Goal: Information Seeking & Learning: Learn about a topic

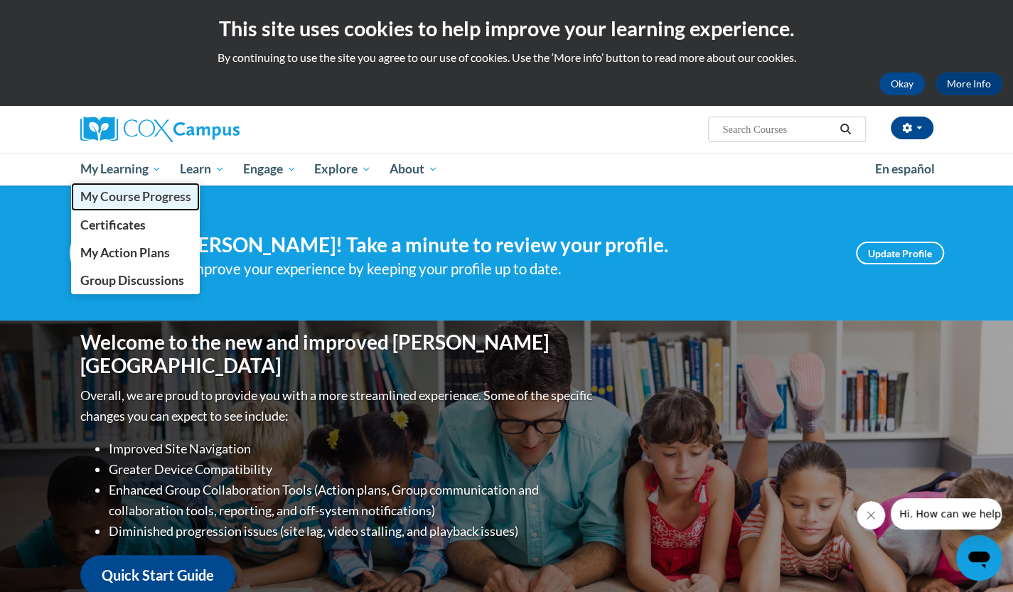
click at [159, 201] on span "My Course Progress" at bounding box center [135, 196] width 111 height 15
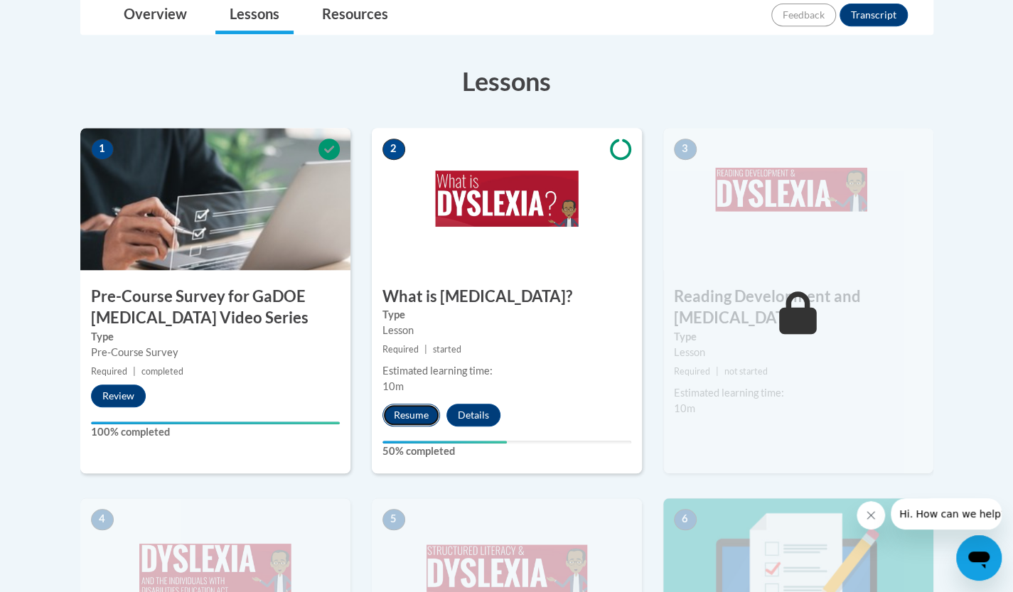
click at [386, 414] on button "Resume" at bounding box center [411, 415] width 58 height 23
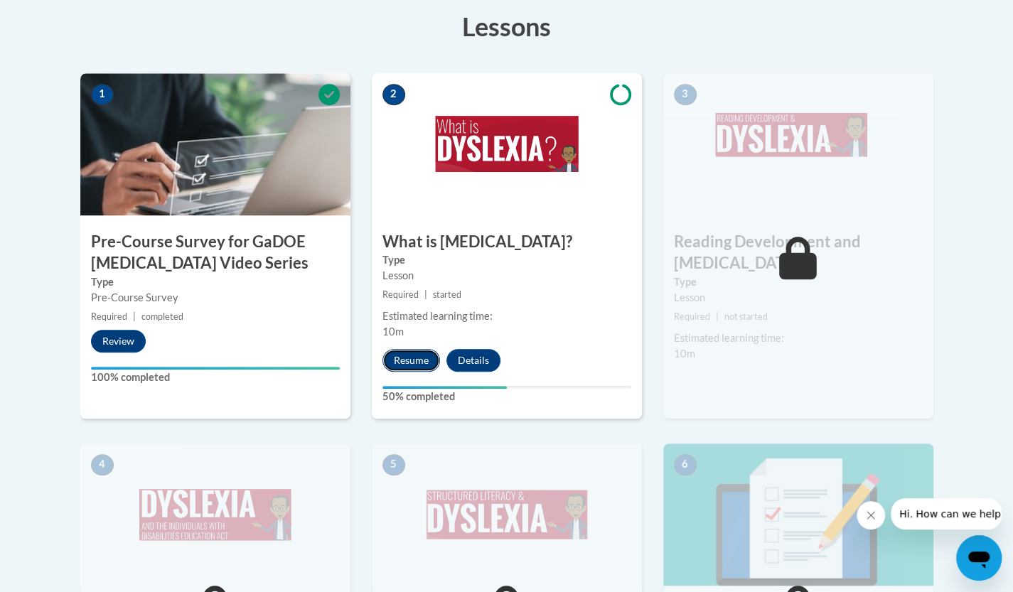
click at [406, 353] on button "Resume" at bounding box center [411, 360] width 58 height 23
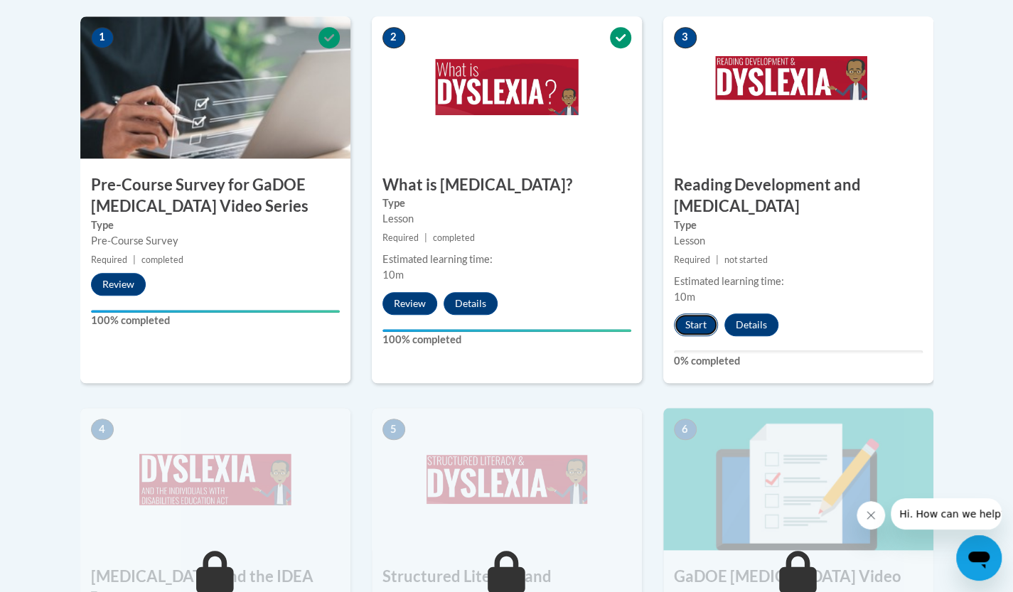
click at [698, 313] on button "Start" at bounding box center [696, 324] width 44 height 23
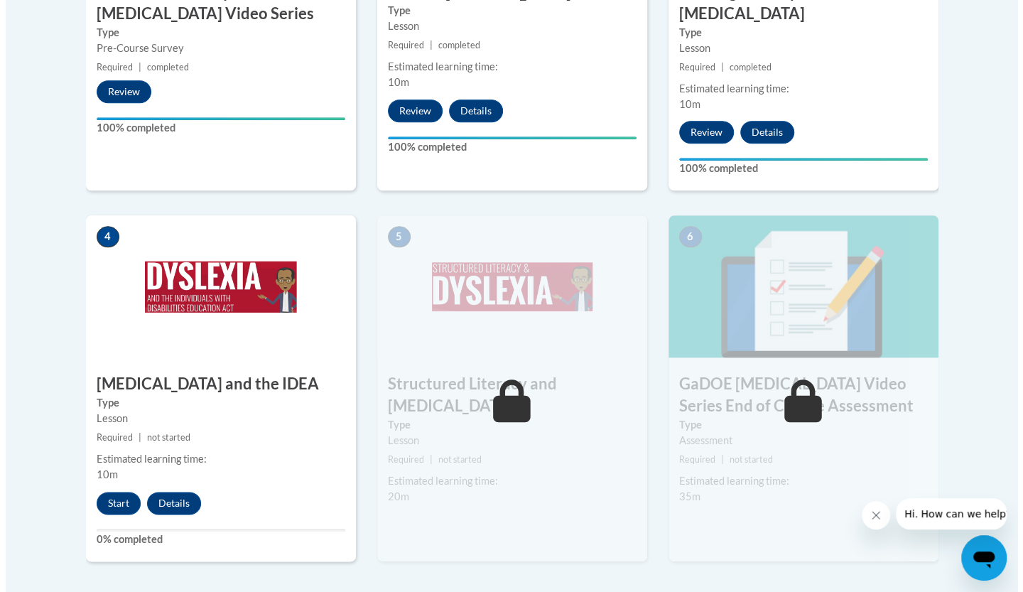
scroll to position [682, 0]
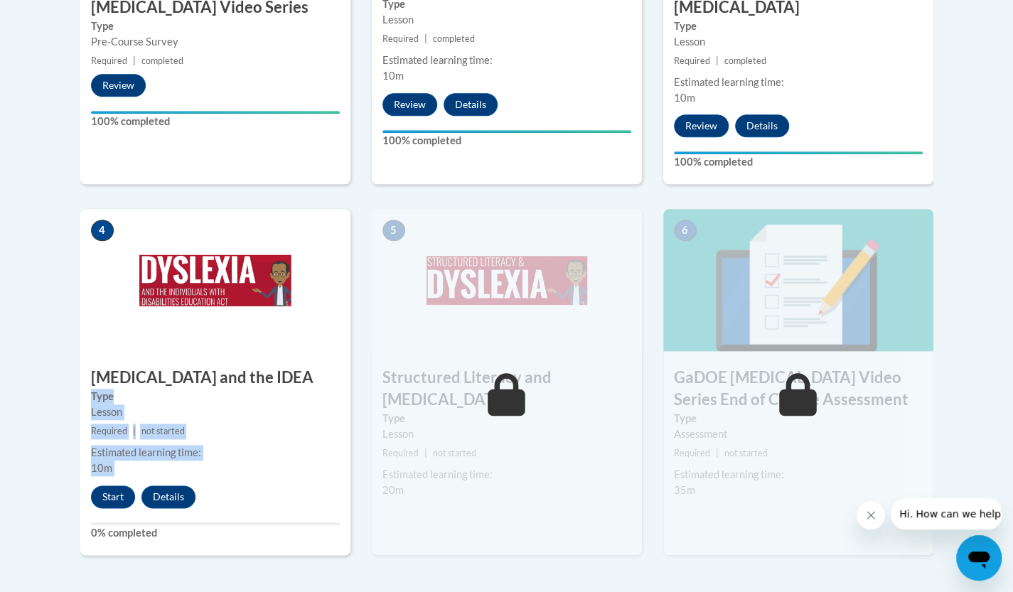
drag, startPoint x: 0, startPoint y: 0, endPoint x: 81, endPoint y: 373, distance: 381.8
click at [81, 373] on div "4 Dyslexia and the IDEA Type Lesson Required | not started Estimated learning t…" at bounding box center [215, 381] width 270 height 345
click at [122, 485] on button "Start" at bounding box center [113, 496] width 44 height 23
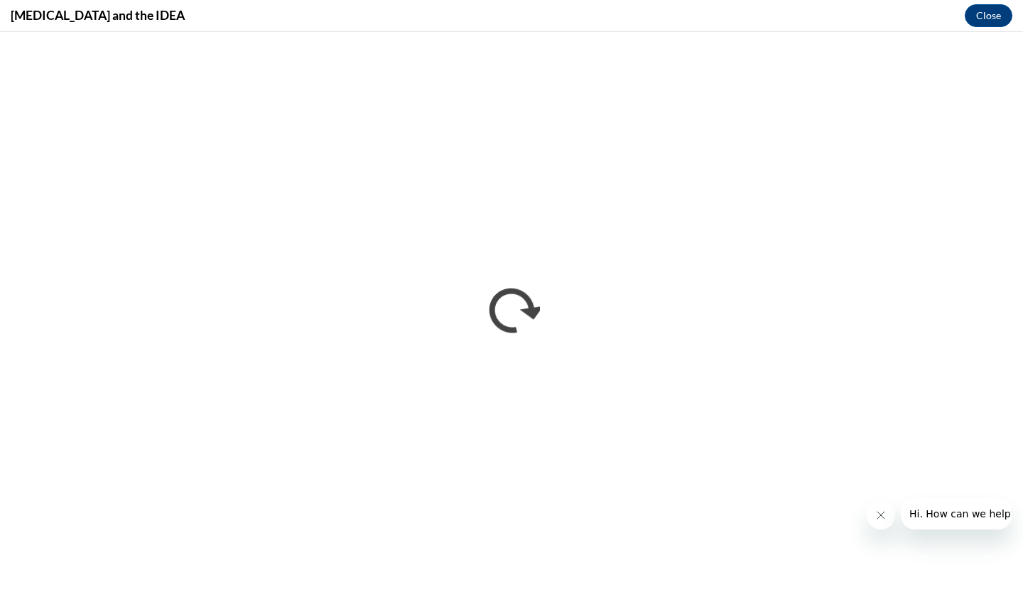
scroll to position [0, 0]
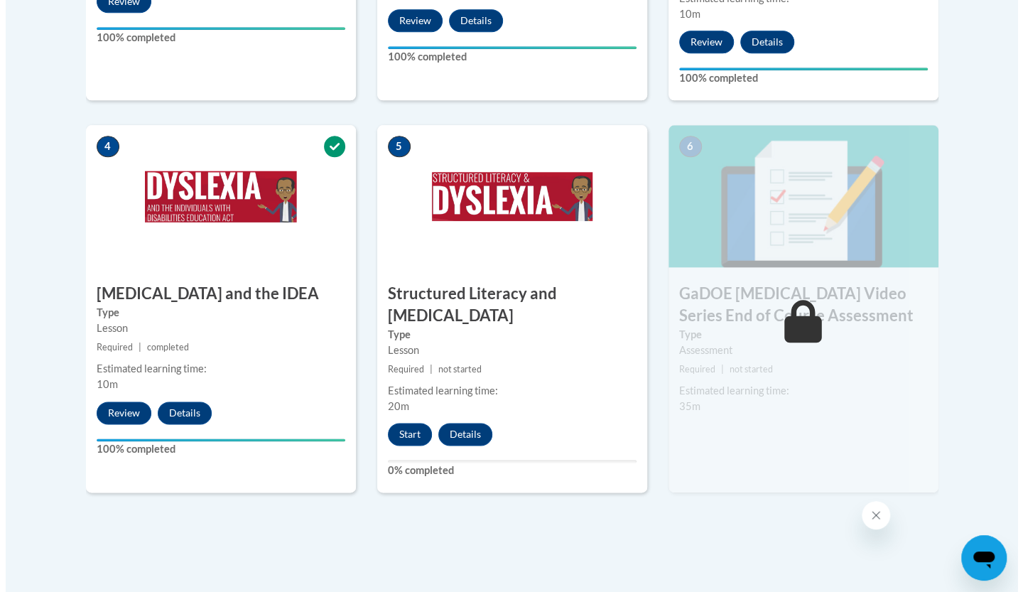
scroll to position [767, 0]
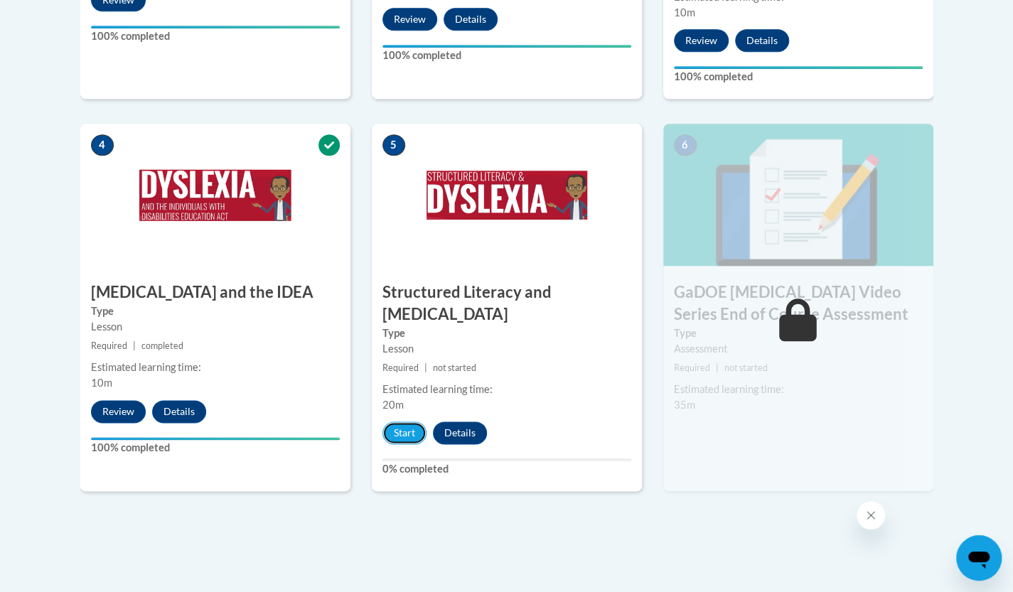
click at [399, 421] on button "Start" at bounding box center [404, 432] width 44 height 23
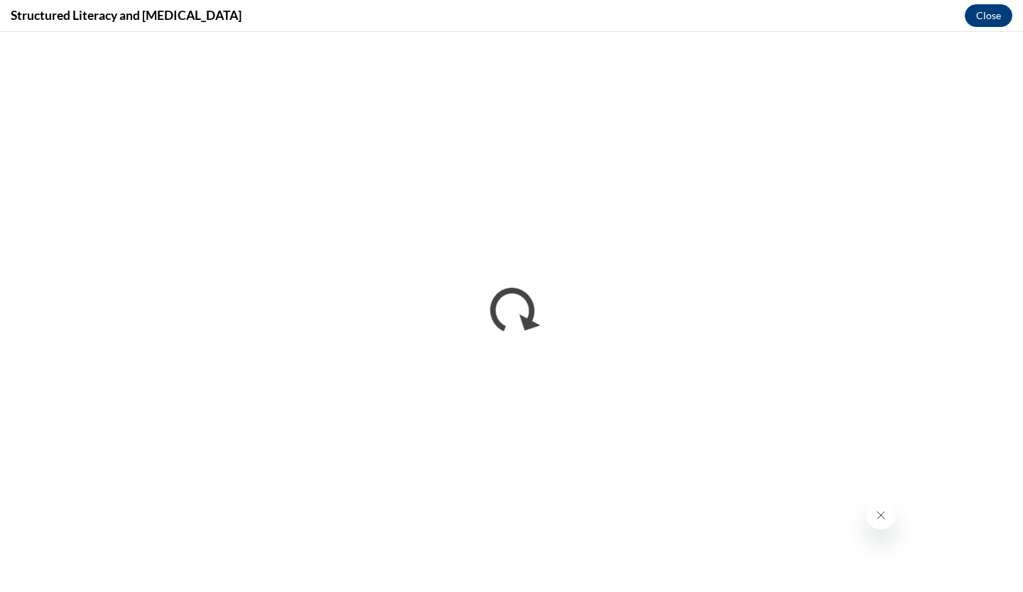
scroll to position [0, 0]
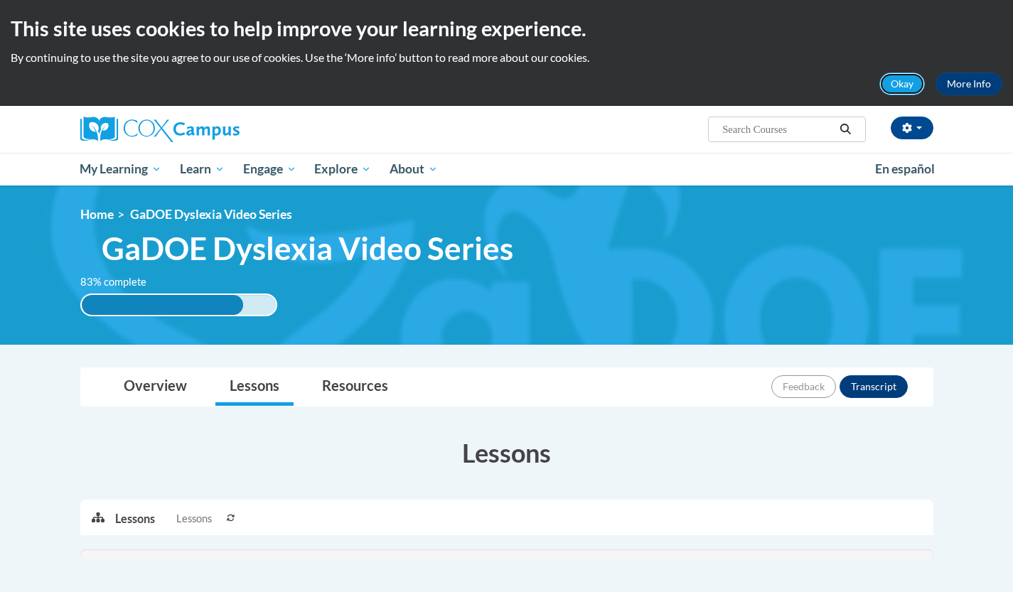
click at [897, 80] on button "Okay" at bounding box center [901, 83] width 45 height 23
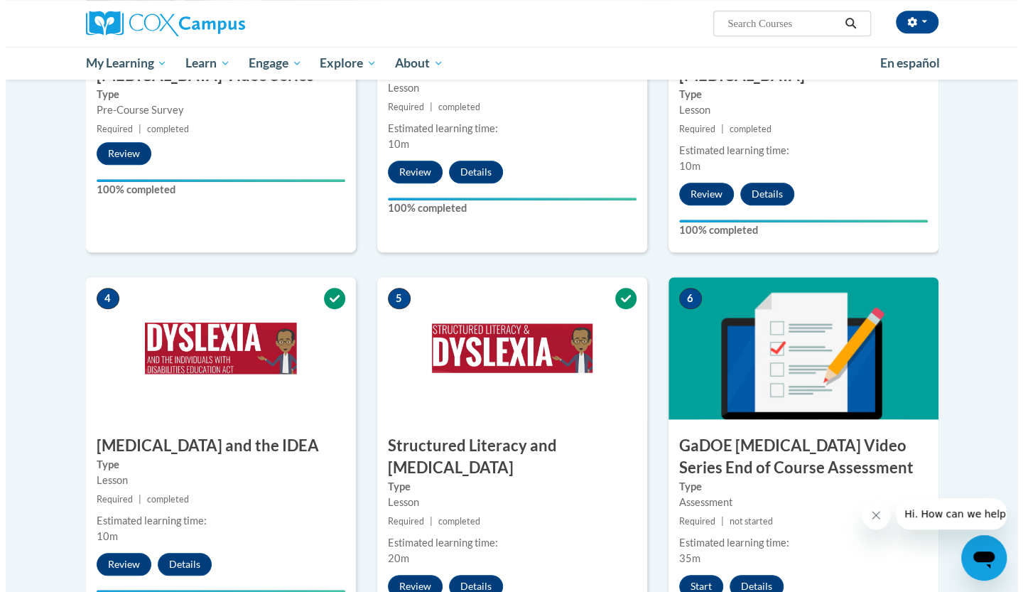
scroll to position [568, 0]
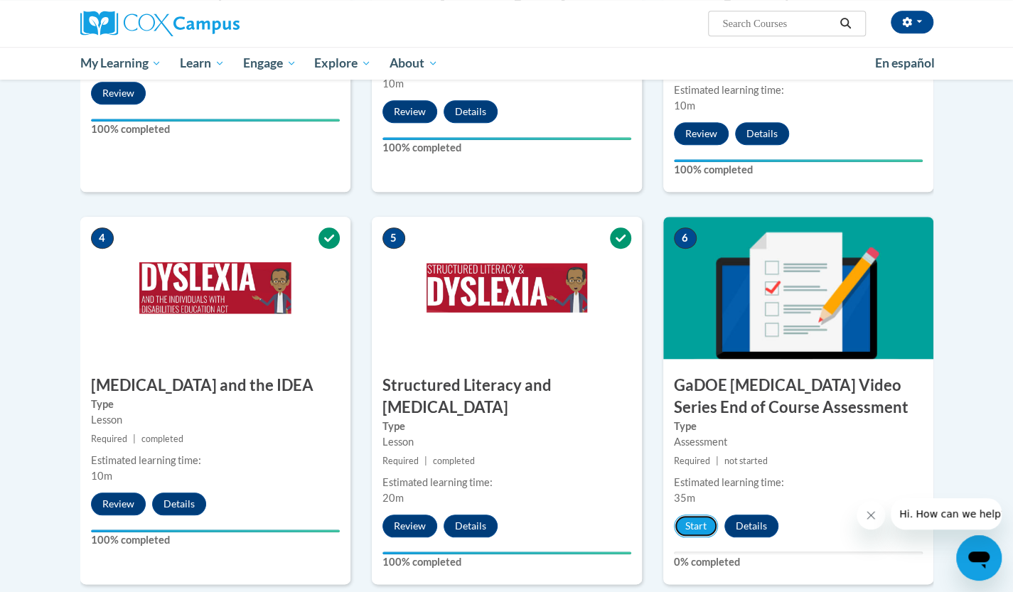
click at [686, 514] on button "Start" at bounding box center [696, 525] width 44 height 23
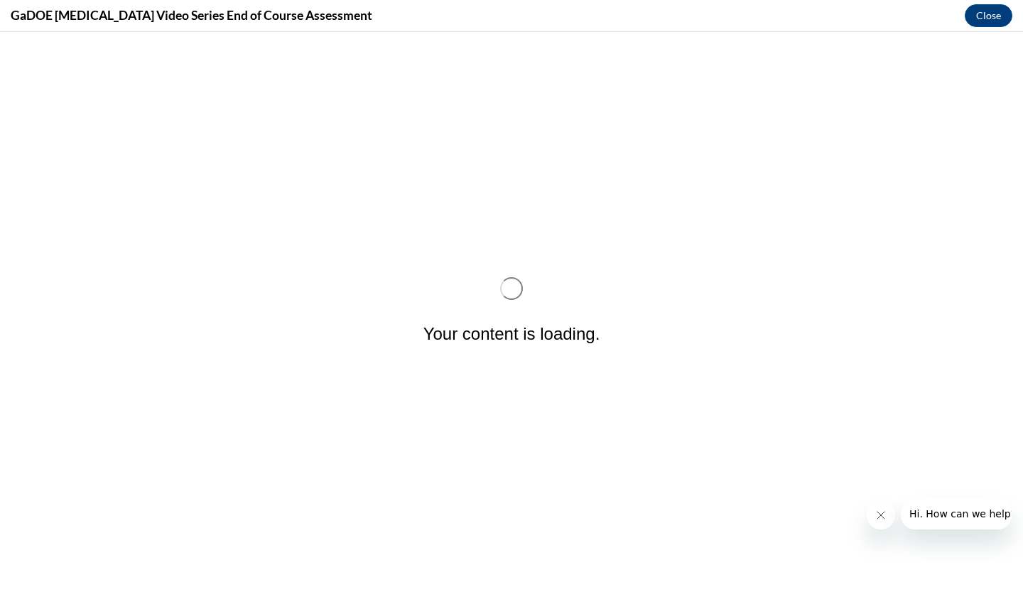
scroll to position [0, 0]
